Goal: Task Accomplishment & Management: Manage account settings

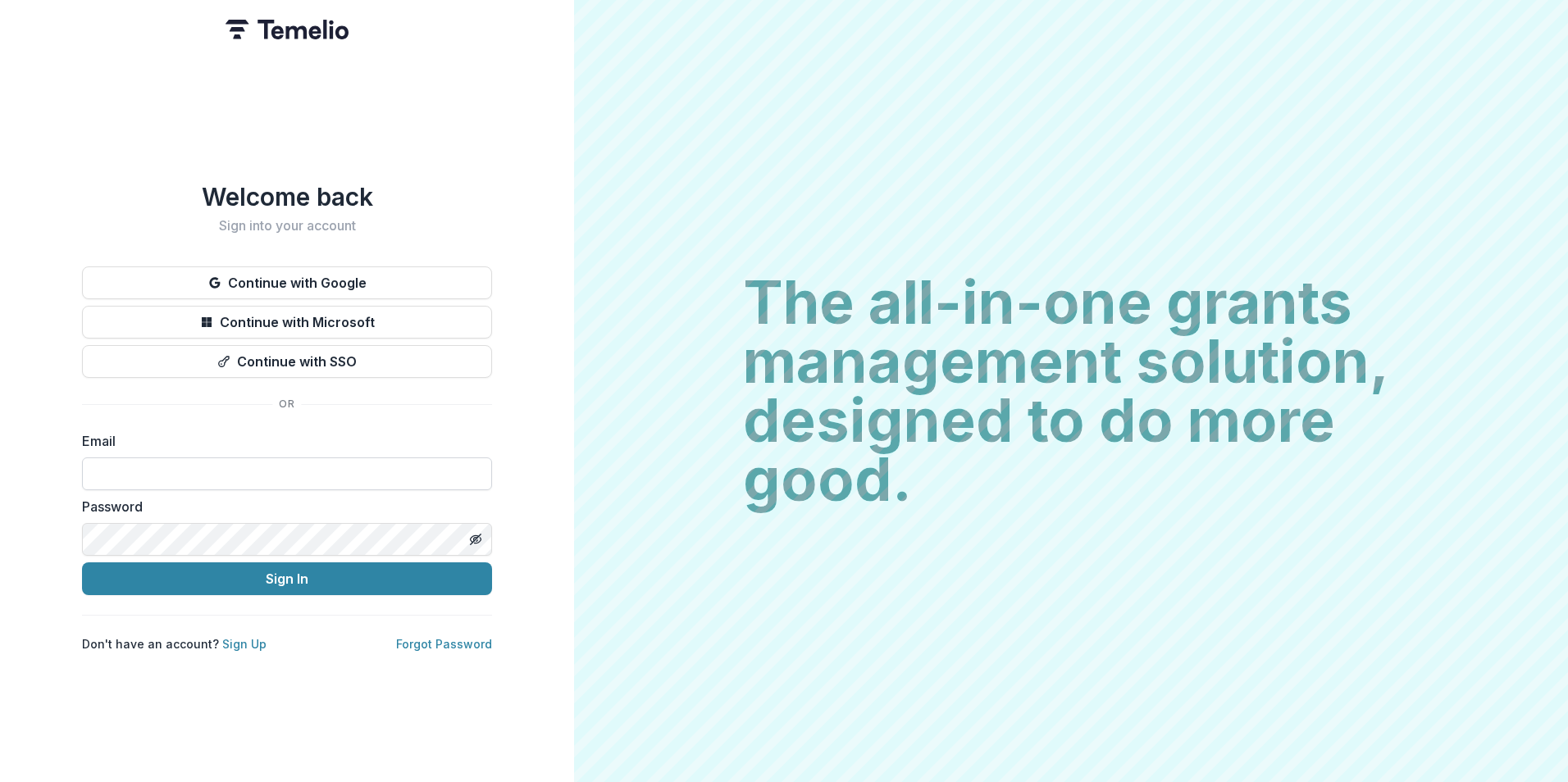
click at [285, 475] on input at bounding box center [287, 474] width 410 height 33
click at [453, 401] on div "Welcome back Sign into your account Continue with Google Continue with Microsof…" at bounding box center [287, 418] width 410 height 471
click at [313, 471] on input at bounding box center [287, 474] width 410 height 33
type input "**********"
click at [189, 515] on div "Password" at bounding box center [287, 527] width 410 height 59
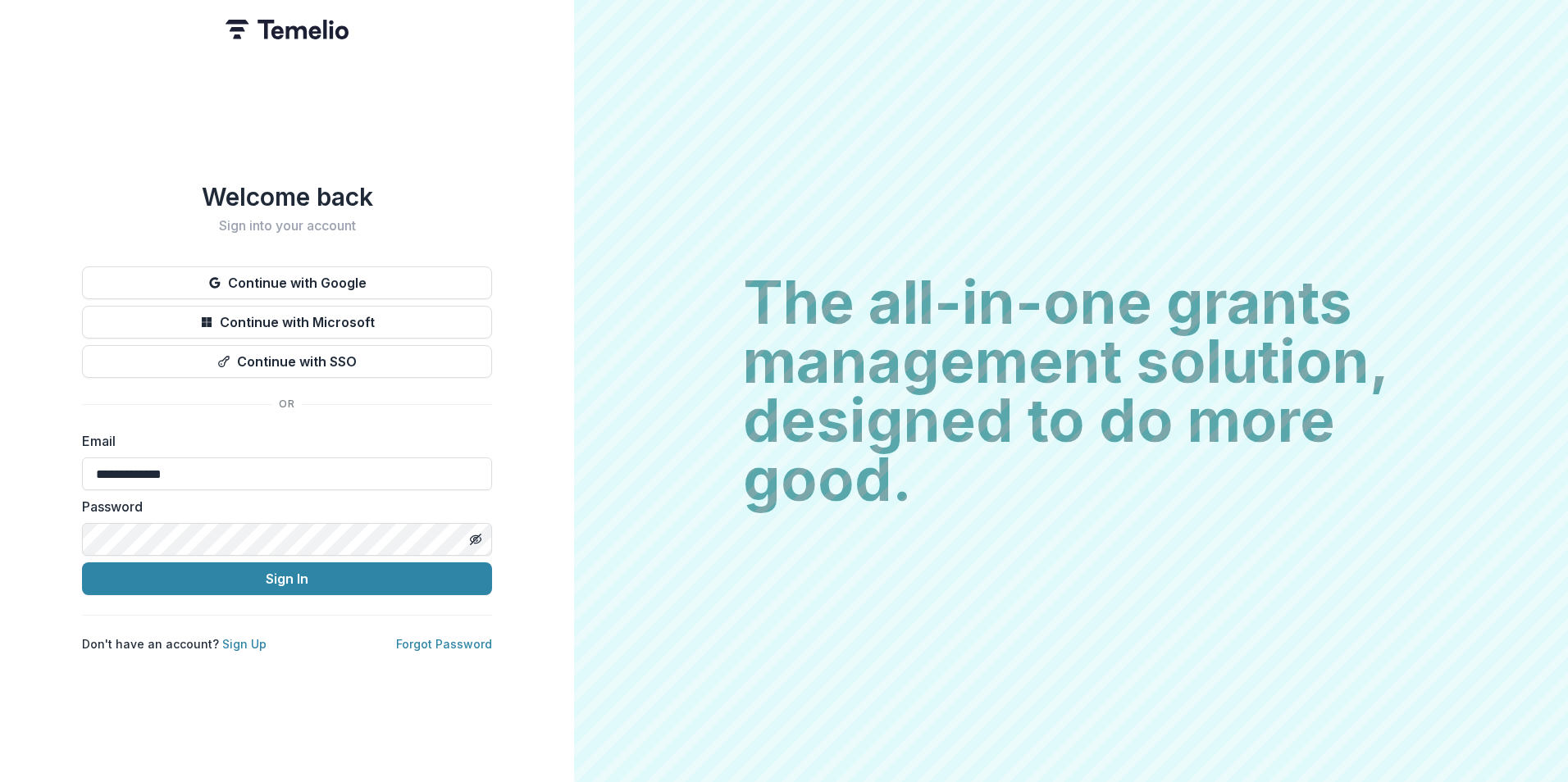
click at [82, 563] on button "Sign In" at bounding box center [287, 580] width 410 height 33
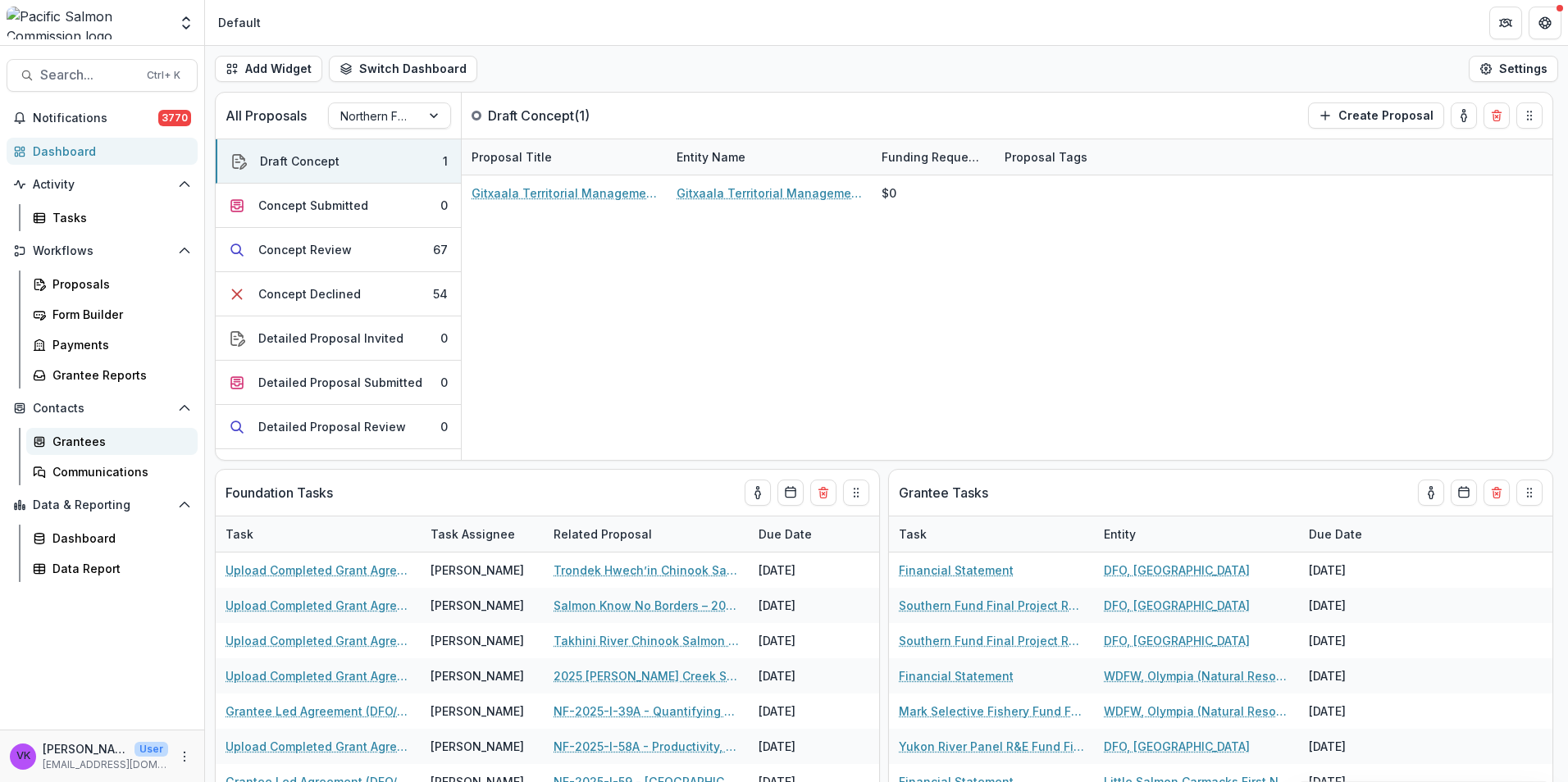
drag, startPoint x: 81, startPoint y: 441, endPoint x: 183, endPoint y: 433, distance: 102.3
click at [81, 441] on div "Grantees" at bounding box center [118, 441] width 132 height 17
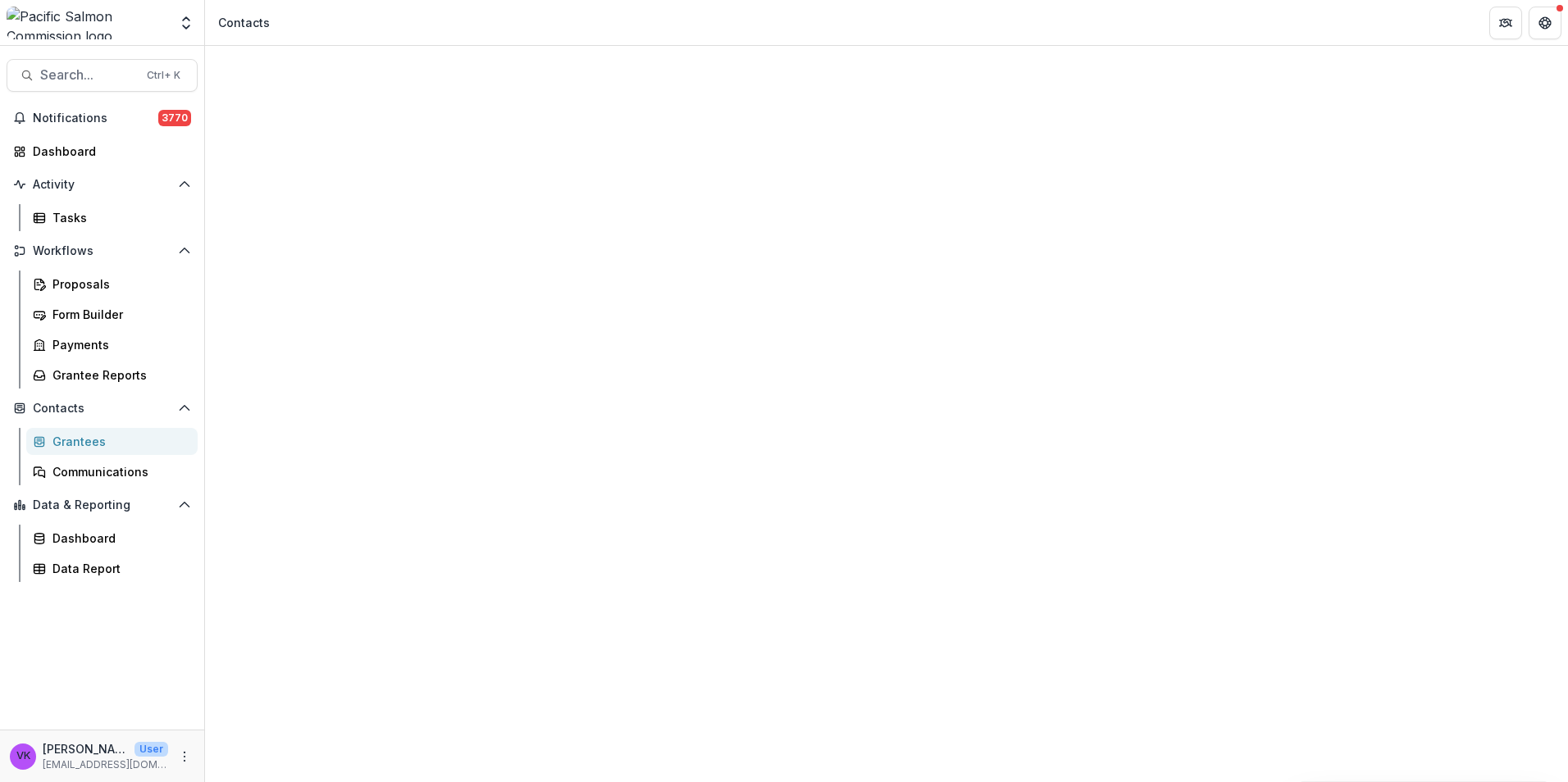
click at [345, 241] on input at bounding box center [314, 250] width 131 height 20
drag, startPoint x: 339, startPoint y: 235, endPoint x: 214, endPoint y: 238, distance: 125.0
click at [209, 234] on body "Skip to content Foundations Pacific Salmon Commission Nonprofits Test Phising I…" at bounding box center [784, 391] width 1568 height 782
drag, startPoint x: 322, startPoint y: 232, endPoint x: 287, endPoint y: 238, distance: 35.5
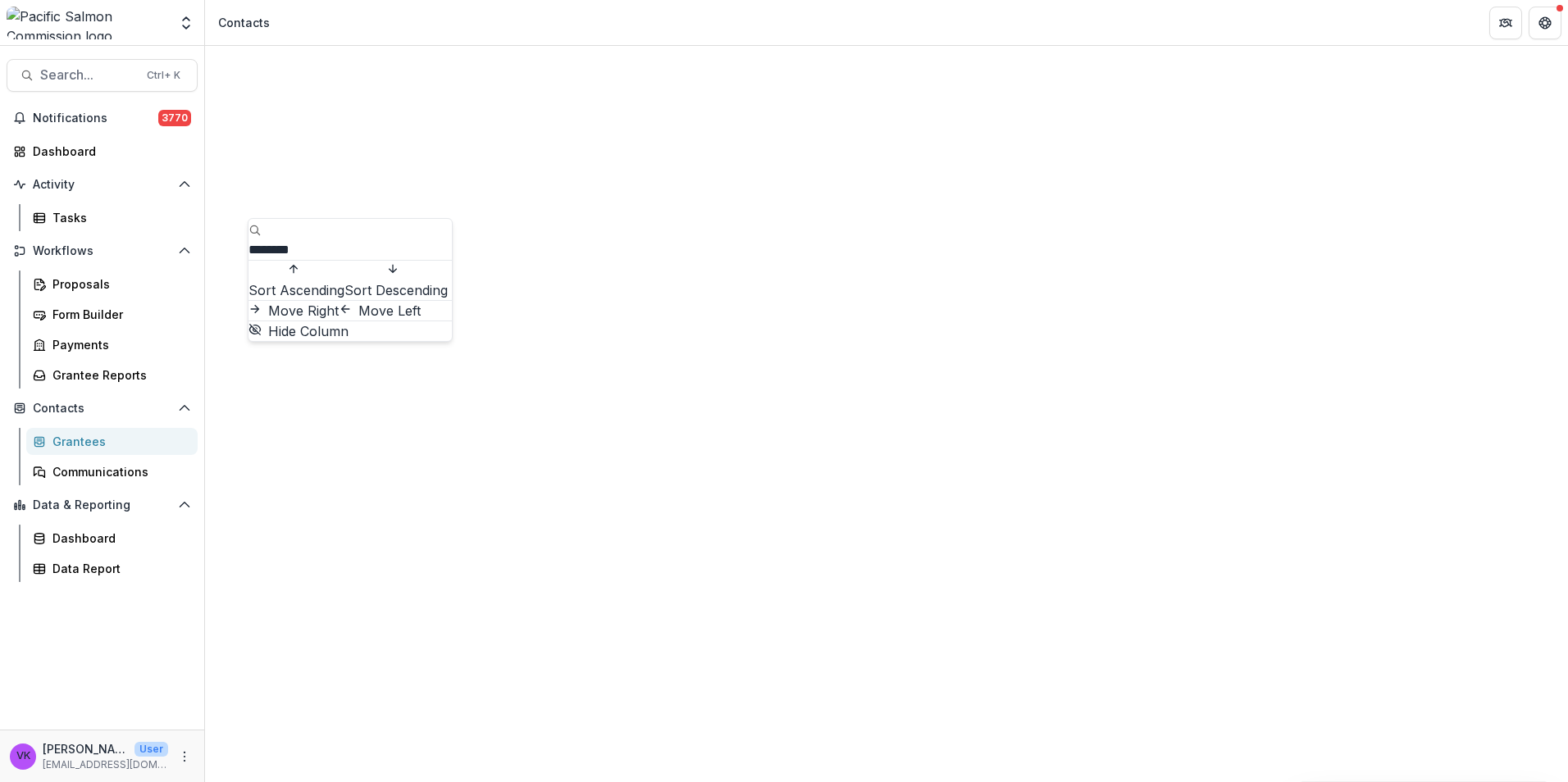
click at [275, 242] on input "********" at bounding box center [314, 250] width 131 height 20
paste input
type input "********"
drag, startPoint x: 646, startPoint y: 409, endPoint x: 688, endPoint y: 414, distance: 42.3
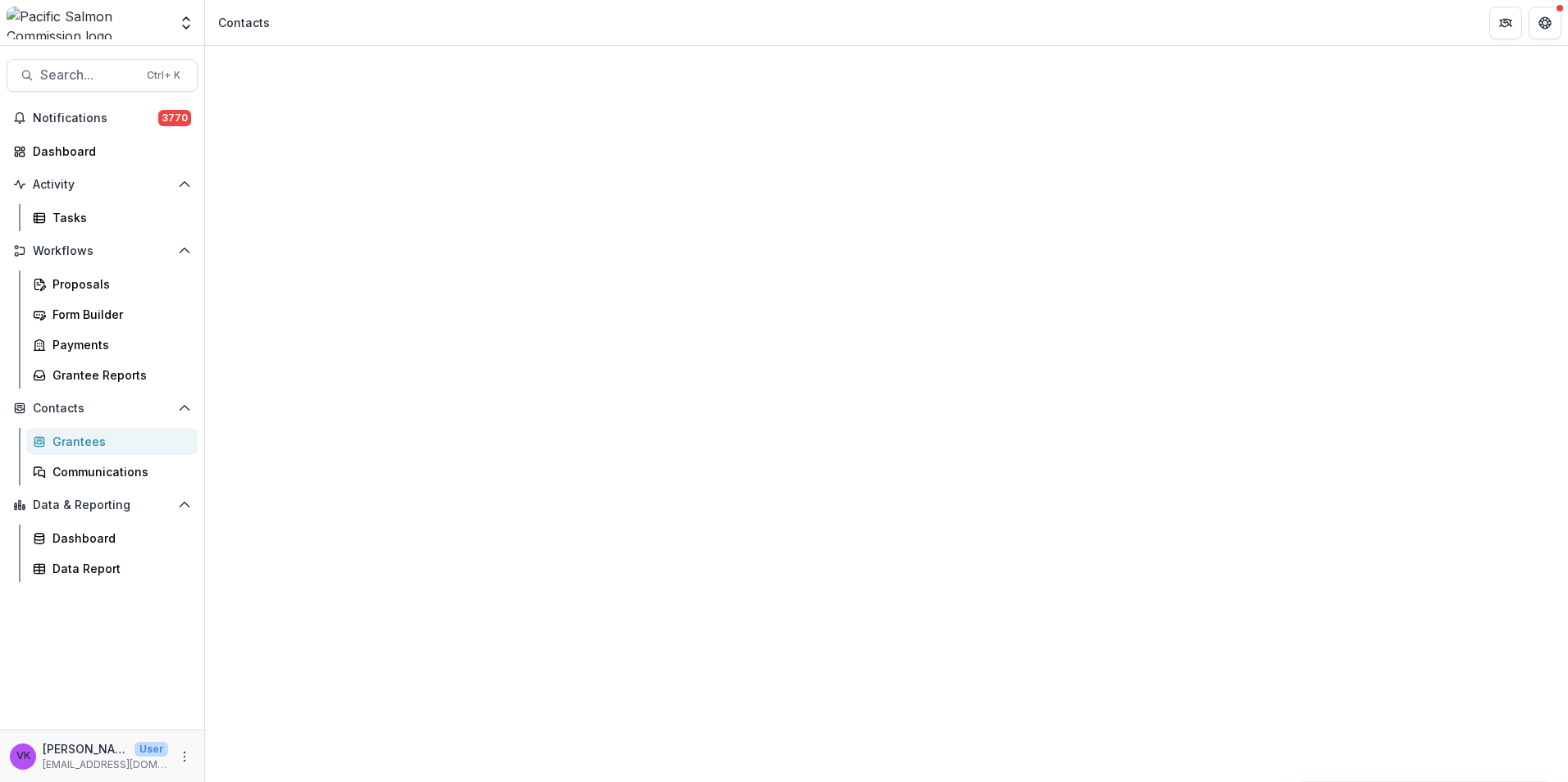
click at [546, 124] on div "Notes" at bounding box center [886, 134] width 1363 height 20
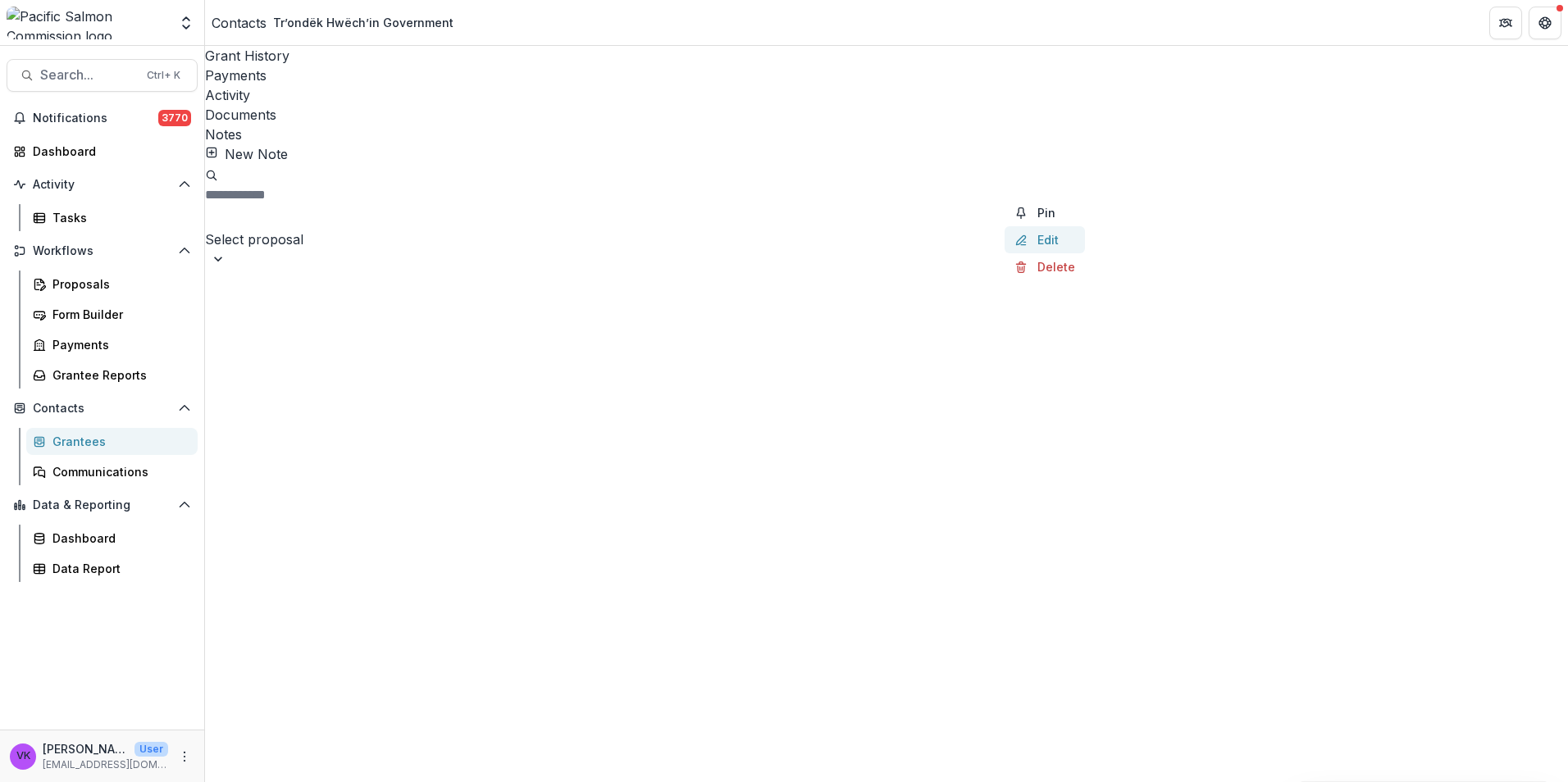
click at [1004, 242] on button "Edit" at bounding box center [1044, 240] width 81 height 27
drag, startPoint x: 577, startPoint y: 236, endPoint x: 654, endPoint y: 239, distance: 77.1
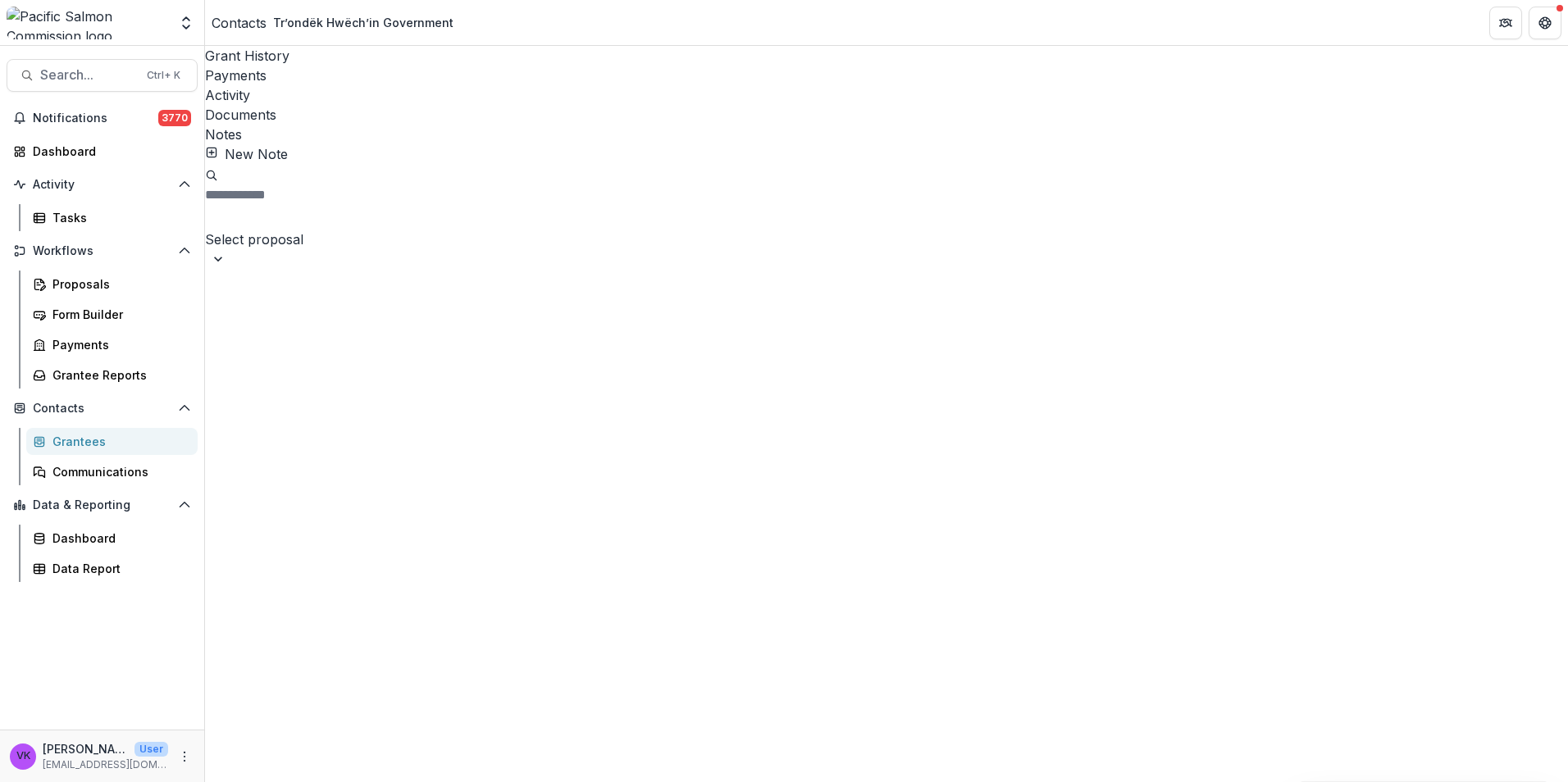
click at [1004, 243] on button "Edit" at bounding box center [1044, 240] width 81 height 27
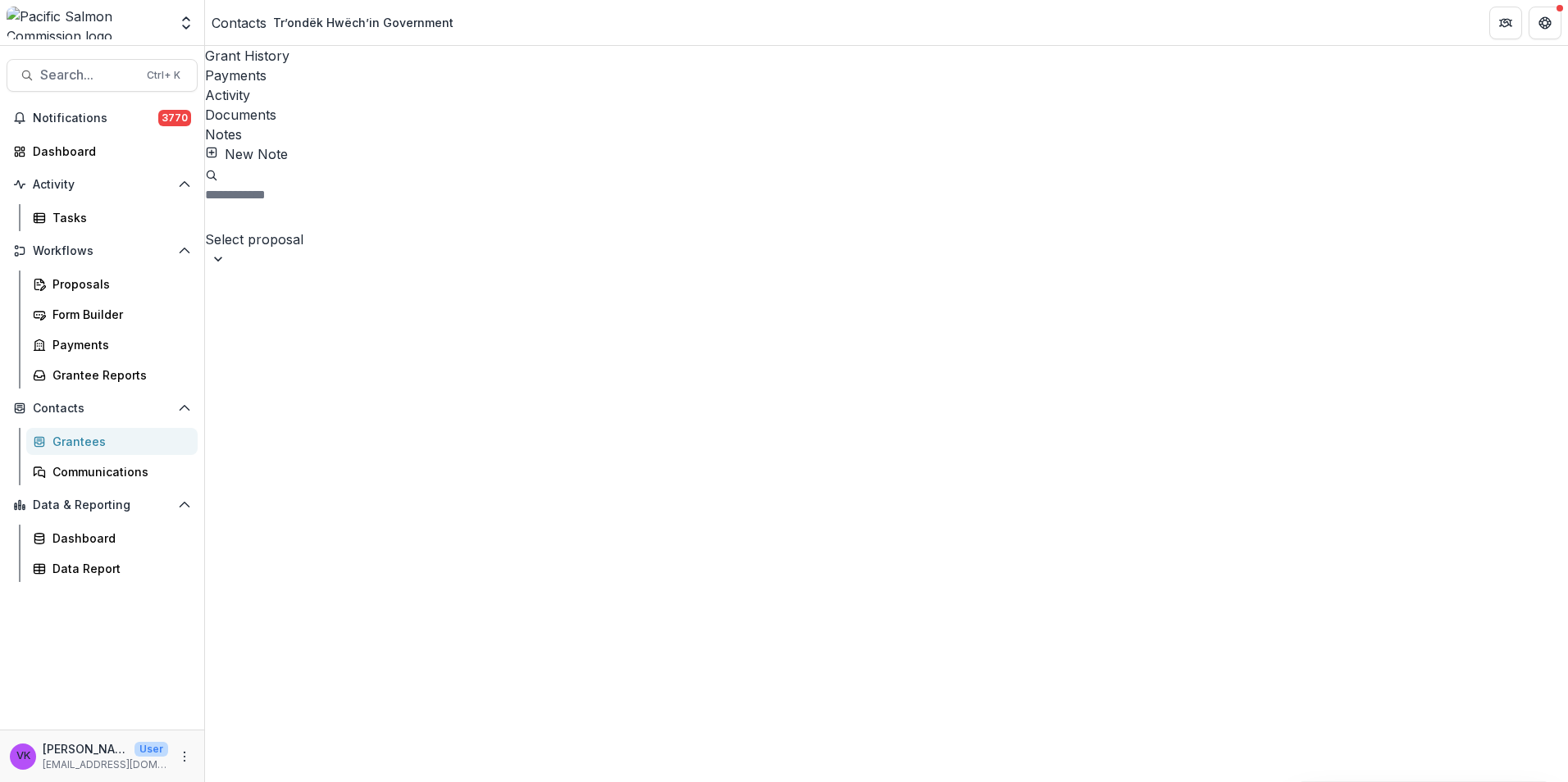
drag, startPoint x: 965, startPoint y: 702, endPoint x: 1212, endPoint y: 521, distance: 306.2
drag, startPoint x: 1073, startPoint y: 181, endPoint x: 1073, endPoint y: 189, distance: 8.0
click at [1004, 242] on button "Edit" at bounding box center [1044, 240] width 81 height 27
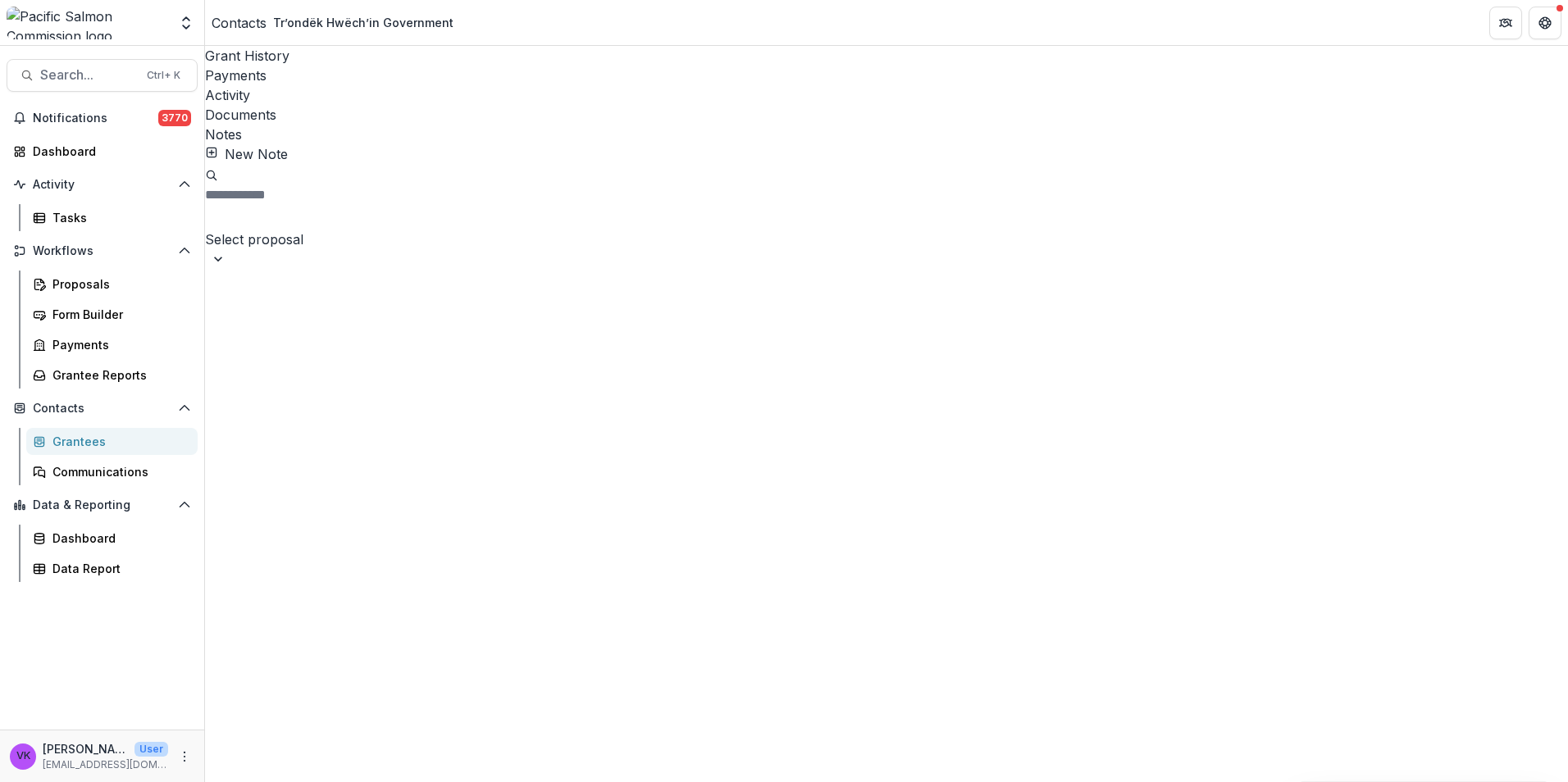
scroll to position [0, 0]
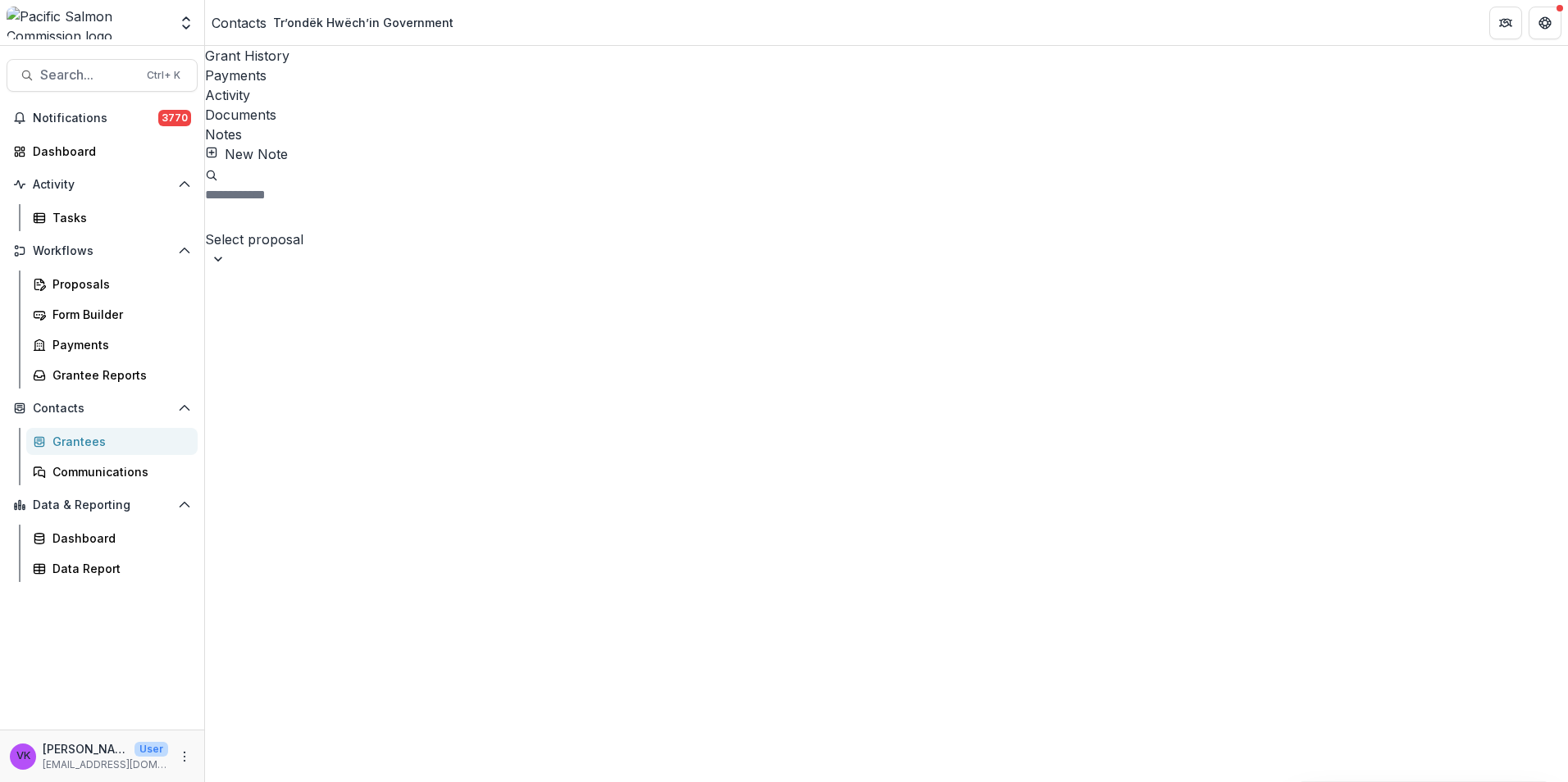
scroll to position [0, 0]
click at [81, 283] on div "Proposals" at bounding box center [118, 284] width 132 height 17
